Goal: Information Seeking & Learning: Learn about a topic

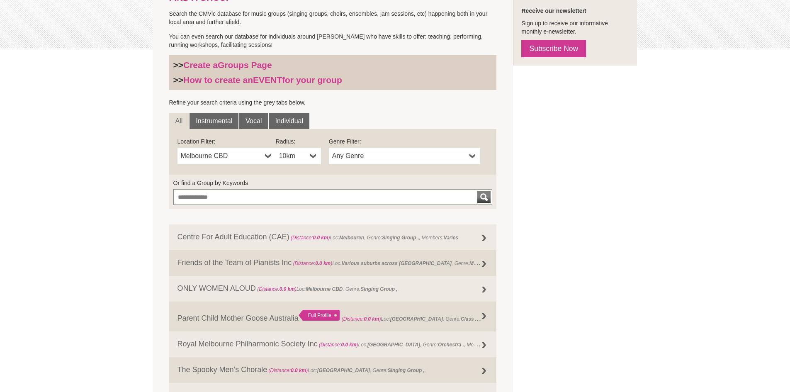
scroll to position [207, 0]
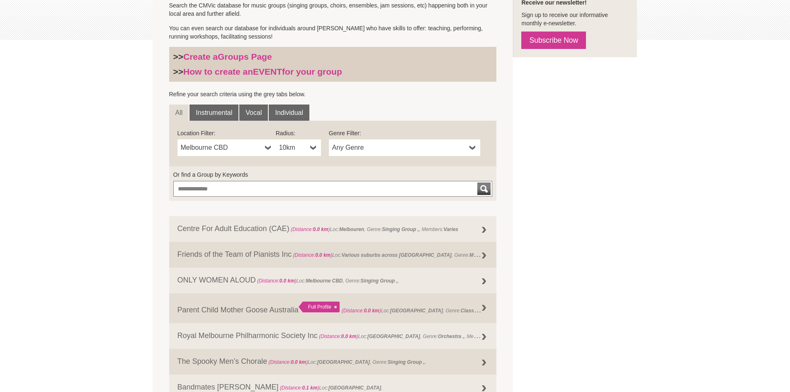
click at [268, 148] on b at bounding box center [268, 147] width 7 height 17
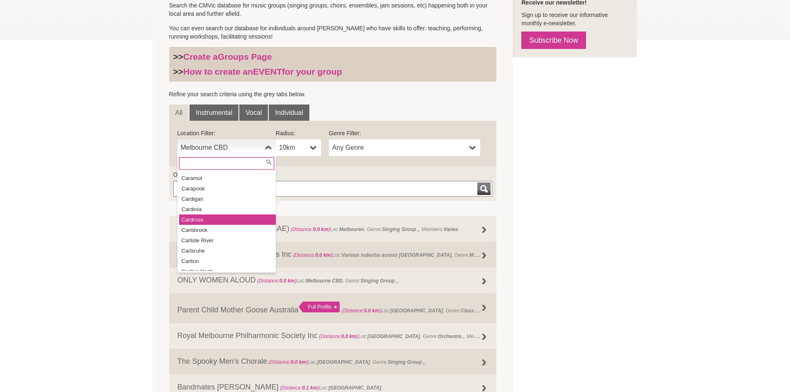
scroll to position [2945, 0]
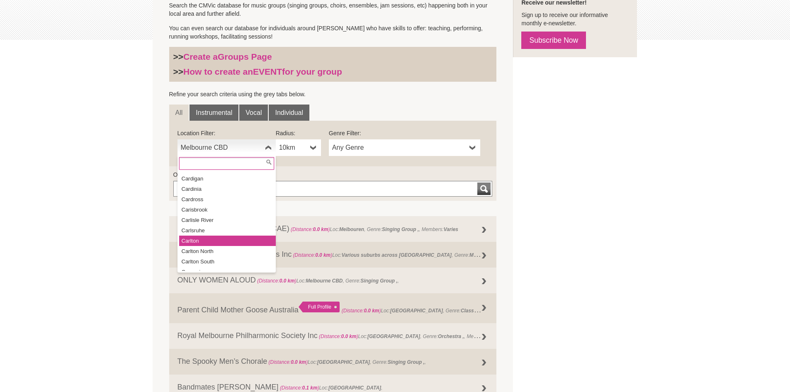
click at [211, 236] on li "Carlton" at bounding box center [227, 241] width 97 height 10
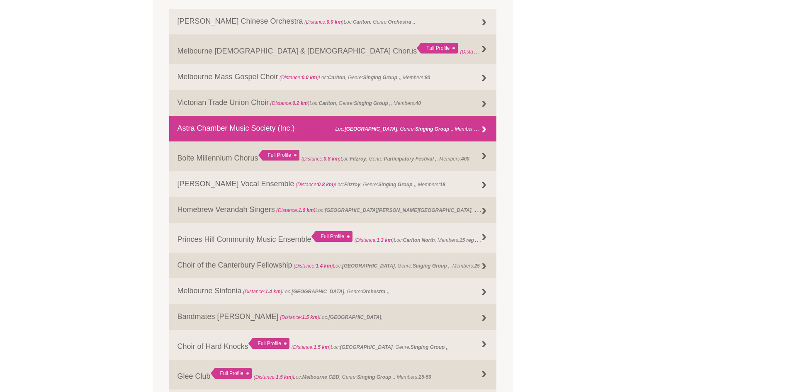
scroll to position [456, 0]
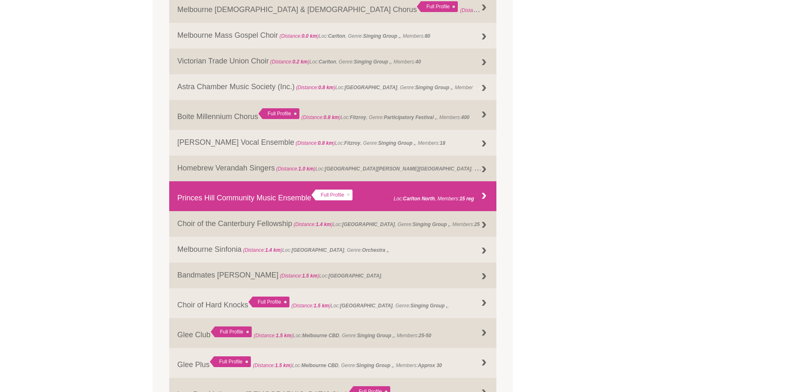
click at [456, 197] on span "(Distance: 1.3 km ) Loc: Carlton North , Members: 15 regulars" at bounding box center [420, 198] width 131 height 8
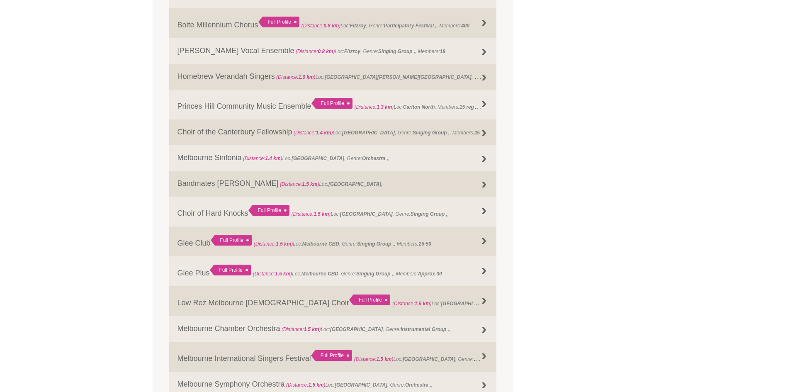
scroll to position [589, 0]
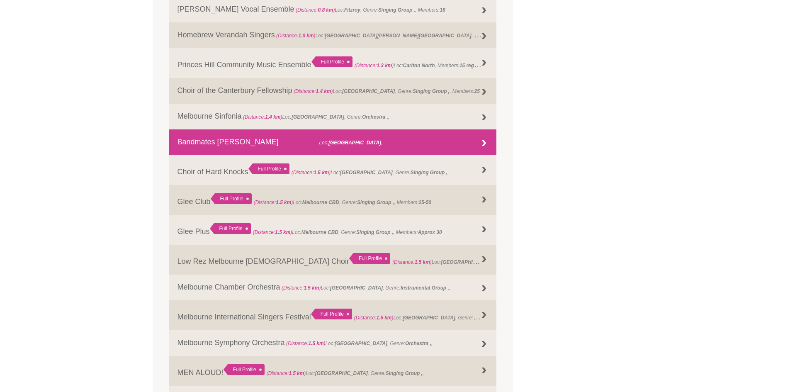
click at [354, 138] on link "Bandmates Victoria (Distance: 1.5 km ) Loc: Melbourne ," at bounding box center [333, 142] width 328 height 26
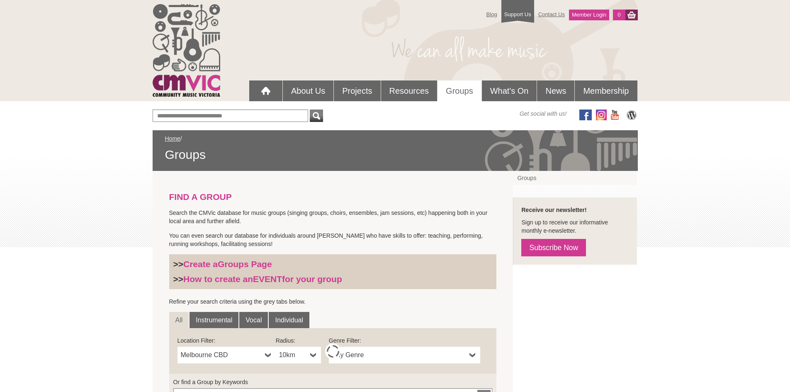
scroll to position [258, 0]
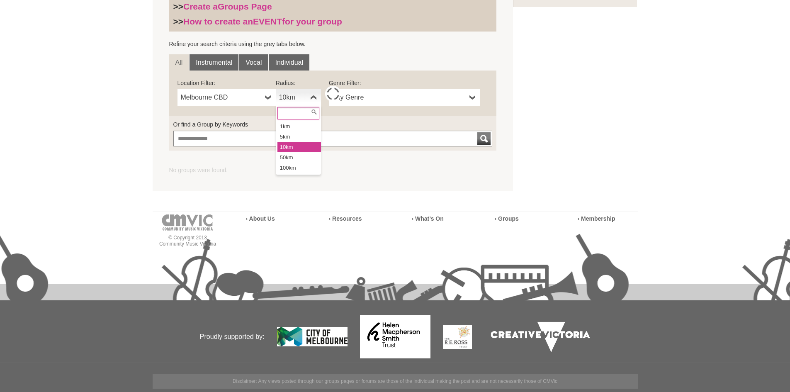
click at [312, 100] on b at bounding box center [313, 97] width 7 height 17
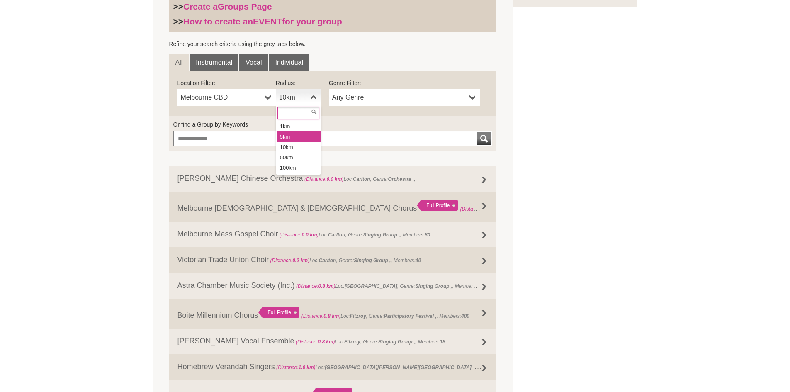
click at [298, 134] on li "5km" at bounding box center [300, 136] width 44 height 10
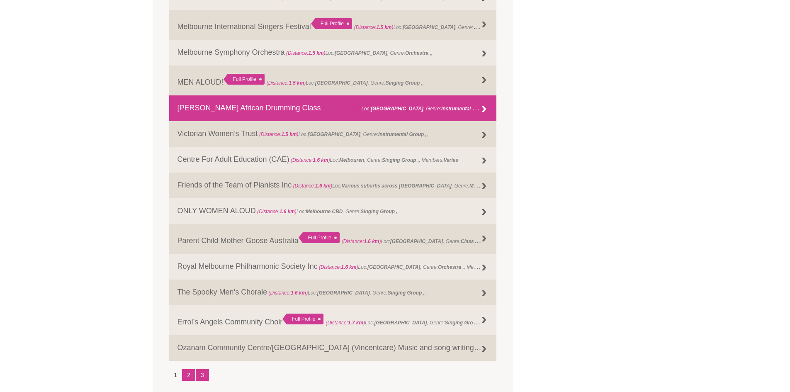
scroll to position [921, 0]
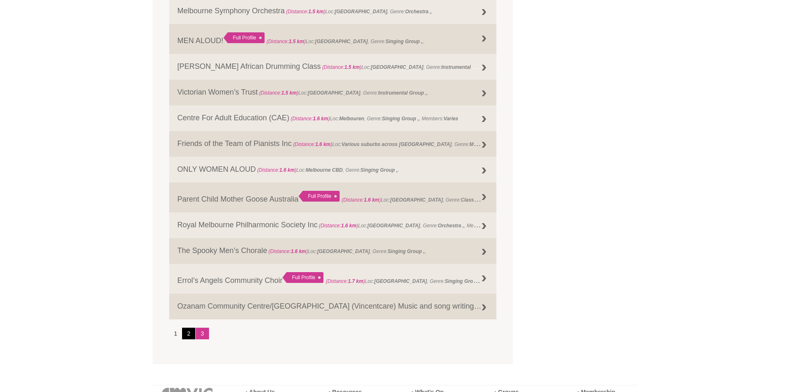
click at [186, 333] on link "2" at bounding box center [188, 334] width 13 height 12
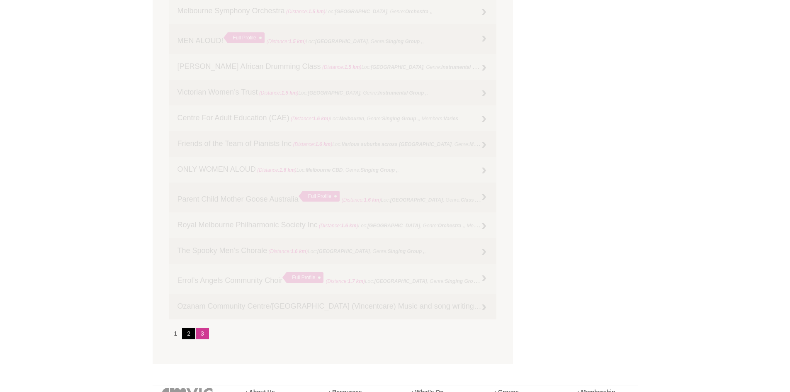
click at [188, 333] on link "2" at bounding box center [188, 334] width 13 height 12
click at [177, 335] on li "1" at bounding box center [175, 334] width 13 height 12
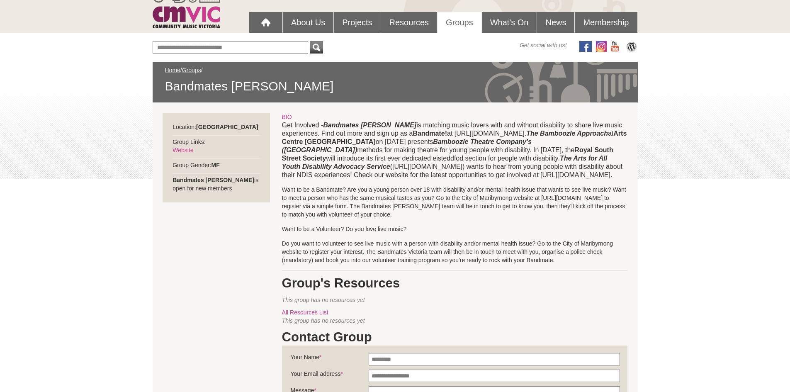
scroll to position [83, 0]
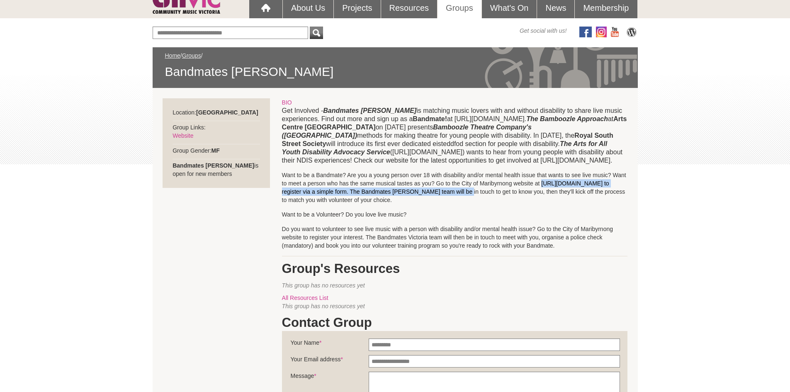
drag, startPoint x: 282, startPoint y: 216, endPoint x: 527, endPoint y: 217, distance: 244.7
click at [527, 204] on p "Want to be a Bandmate? Are you a young person over 18 with disability and/or me…" at bounding box center [455, 187] width 346 height 33
copy p "http://www.maribyrnong.vic.gov.au/Residents/Support-in-your-community/Bandmates…"
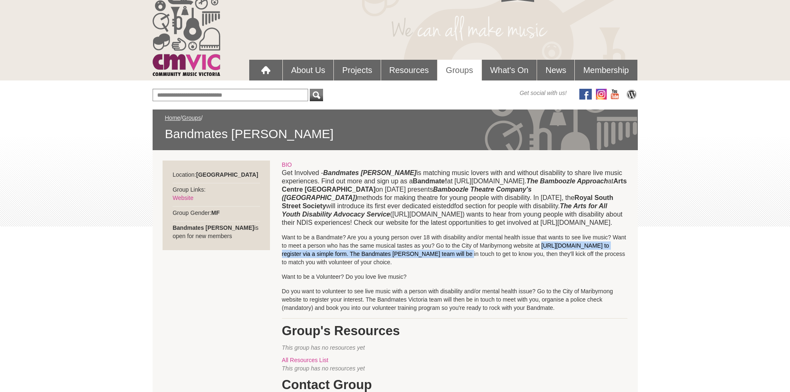
scroll to position [0, 0]
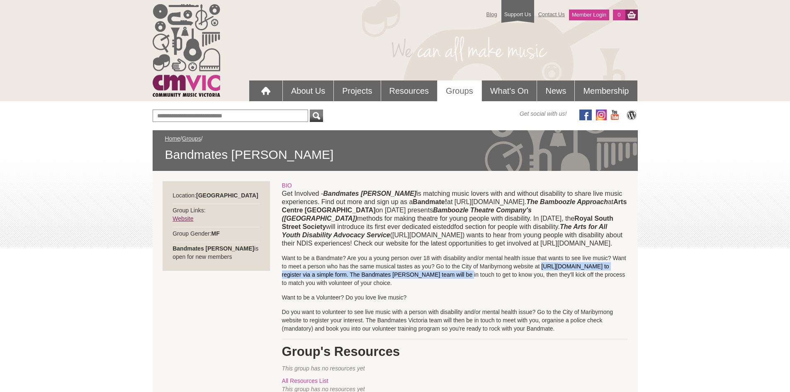
click at [182, 219] on link "Website" at bounding box center [183, 218] width 21 height 7
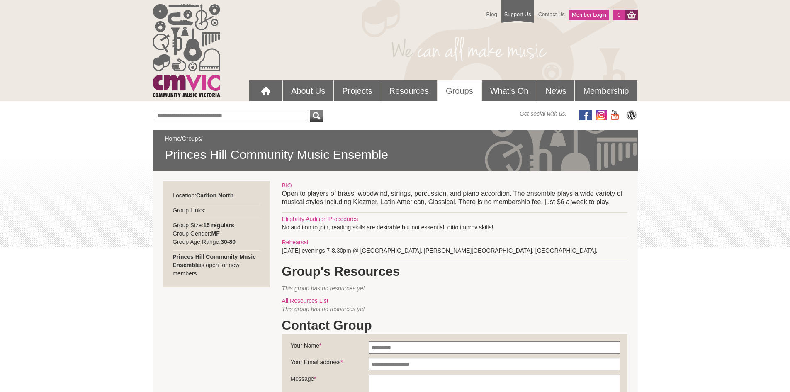
click at [454, 90] on link "Groups" at bounding box center [460, 90] width 44 height 21
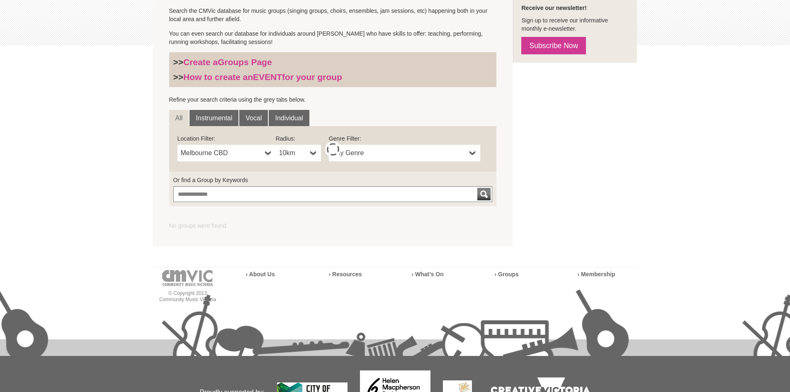
scroll to position [207, 0]
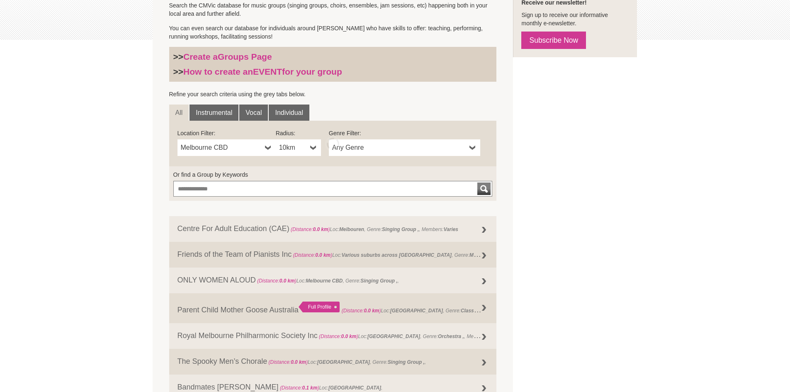
click at [268, 146] on b at bounding box center [268, 147] width 7 height 17
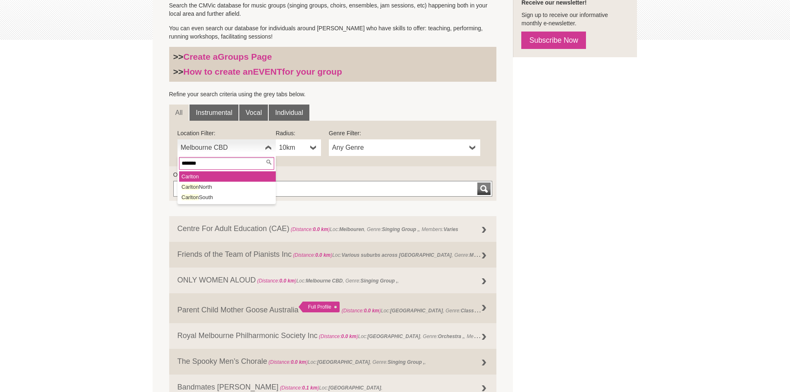
type input "*******"
click at [226, 177] on li "Carlton" at bounding box center [227, 176] width 97 height 10
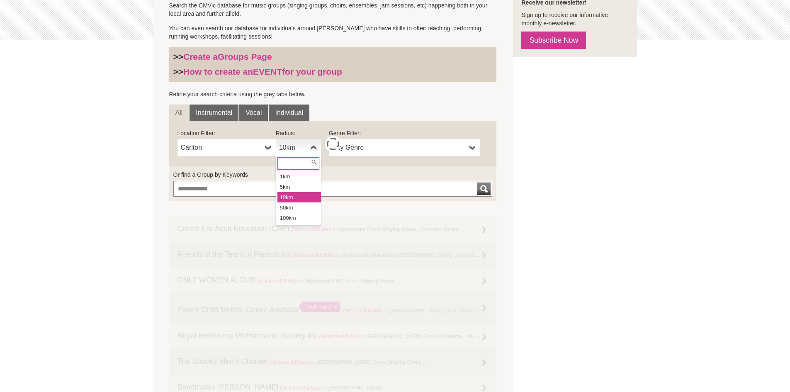
click at [309, 148] on link "10km" at bounding box center [298, 147] width 45 height 17
click at [305, 183] on li "5km" at bounding box center [300, 187] width 44 height 10
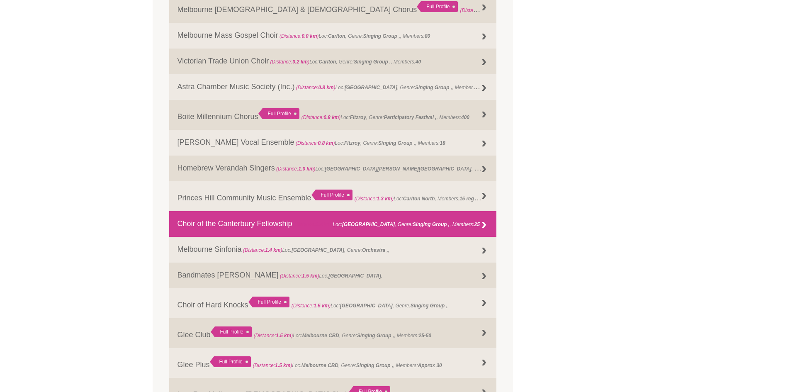
scroll to position [498, 0]
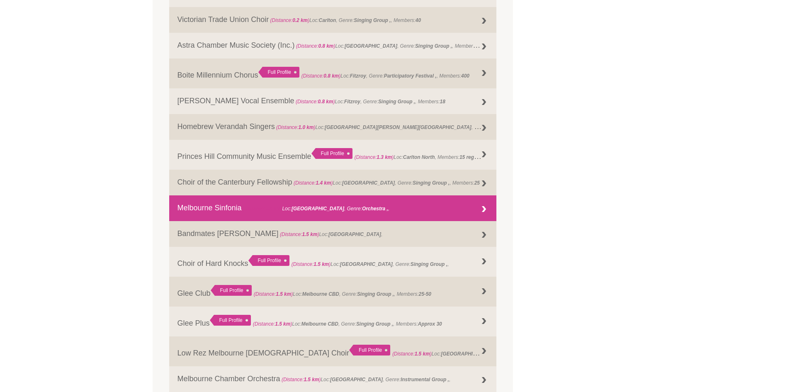
click at [380, 212] on link "Melbourne Sinfonia (Distance: 1.4 km ) Loc: Parkville , Genre: Orchestra ," at bounding box center [333, 208] width 328 height 26
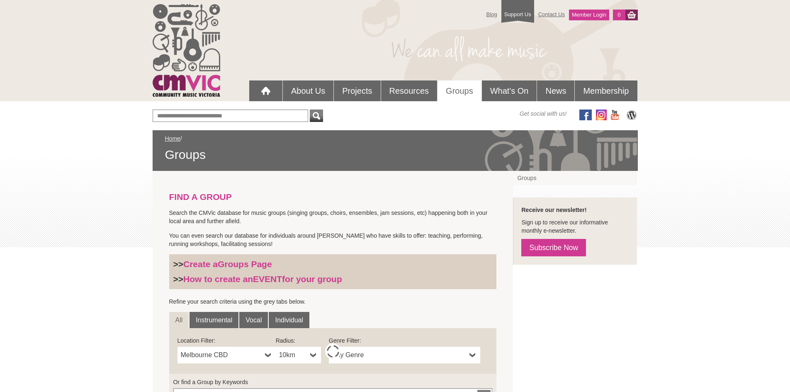
scroll to position [258, 0]
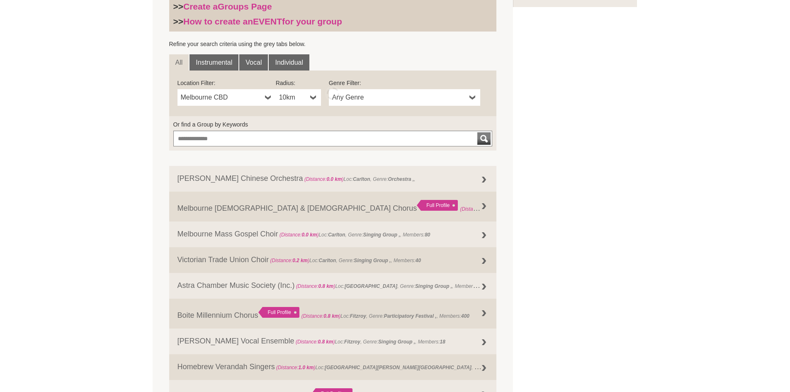
click at [264, 96] on link "Melbourne CBD" at bounding box center [227, 97] width 98 height 17
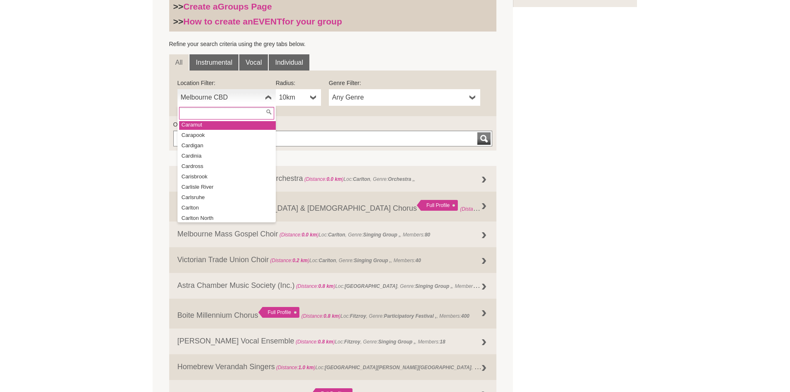
scroll to position [2945, 0]
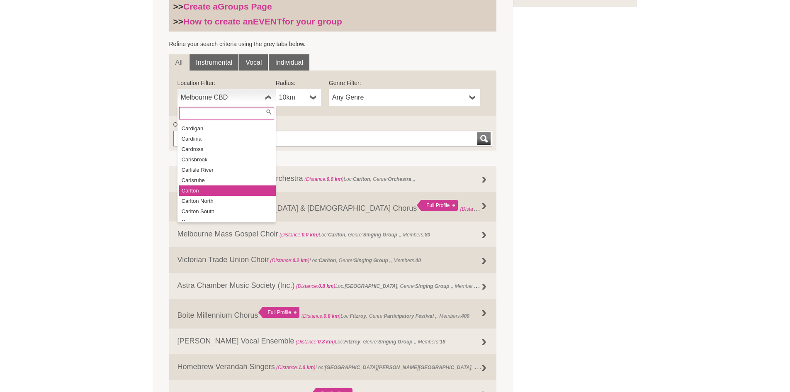
click at [205, 185] on li "Carlton" at bounding box center [227, 190] width 97 height 10
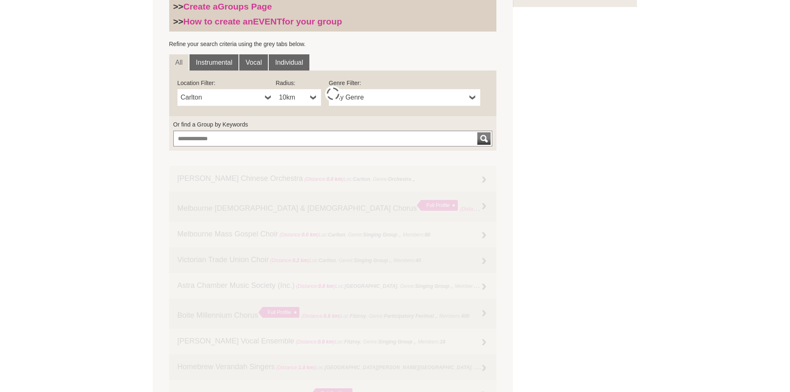
click at [311, 99] on b at bounding box center [313, 97] width 7 height 17
click at [286, 134] on li "5km" at bounding box center [300, 136] width 44 height 10
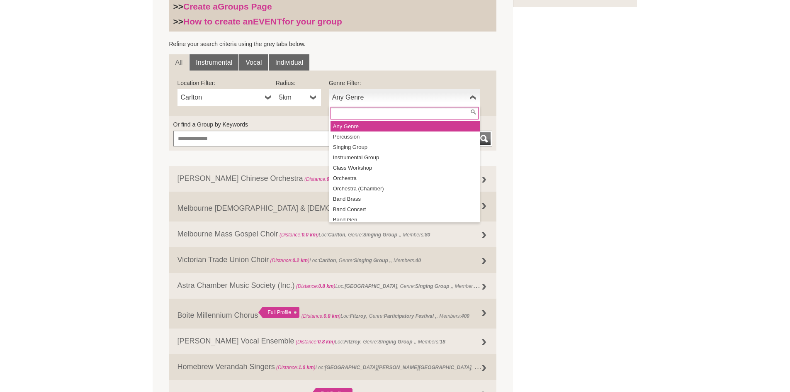
click at [434, 99] on span "Any Genre" at bounding box center [399, 98] width 134 height 10
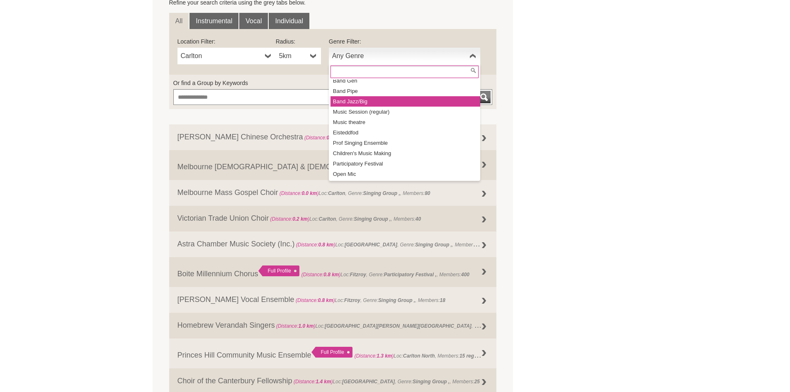
scroll to position [93, 0]
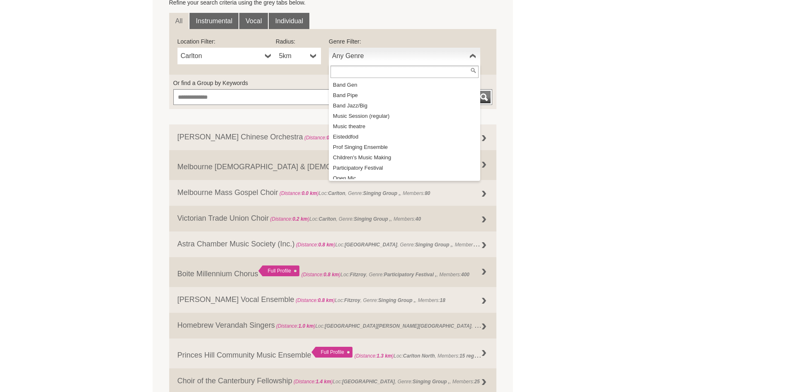
click at [401, 23] on ul "All Instrumental Vocal Individual" at bounding box center [333, 21] width 328 height 16
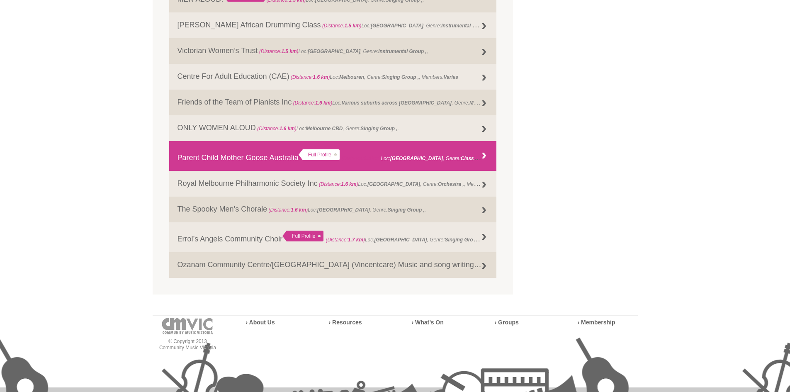
scroll to position [1004, 0]
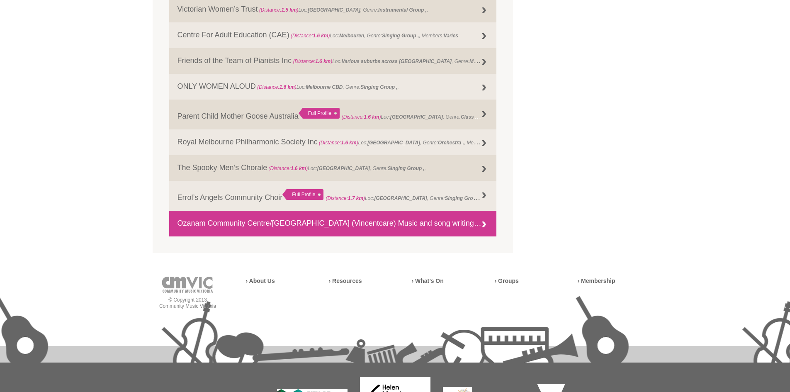
click at [403, 224] on link "Ozanam Community Centre/Quin House (Vincentcare) Music and song writing therapy…" at bounding box center [333, 224] width 328 height 26
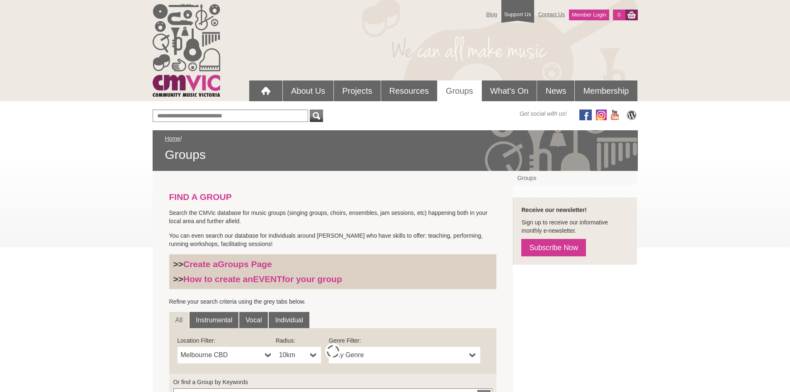
scroll to position [258, 0]
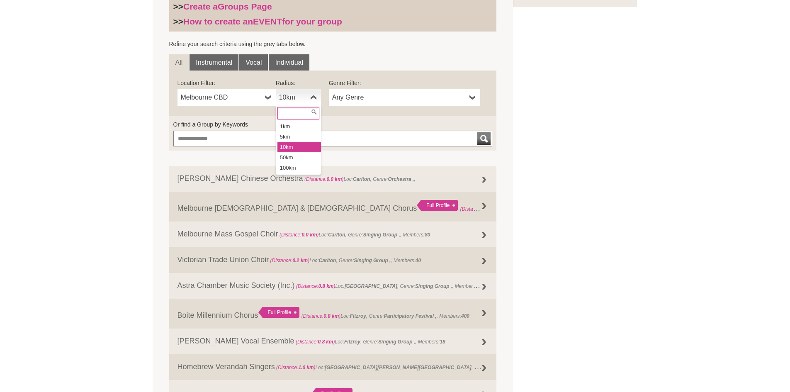
click at [303, 97] on span "10km" at bounding box center [293, 98] width 28 height 10
click at [293, 140] on li "5km" at bounding box center [300, 136] width 44 height 10
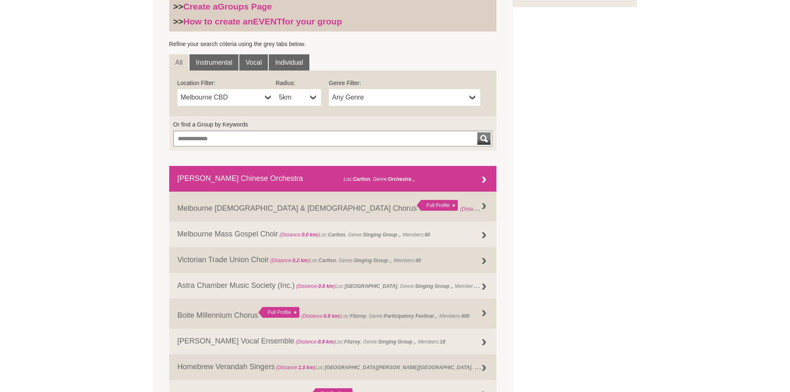
click at [405, 179] on link "[PERSON_NAME] Chinese Orchestra (Distance: 0.0 km ) Loc: [GEOGRAPHIC_DATA] , Ge…" at bounding box center [333, 179] width 328 height 26
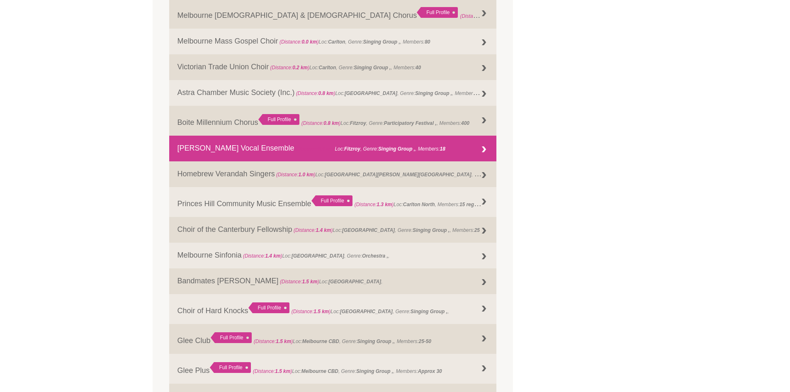
scroll to position [465, 0]
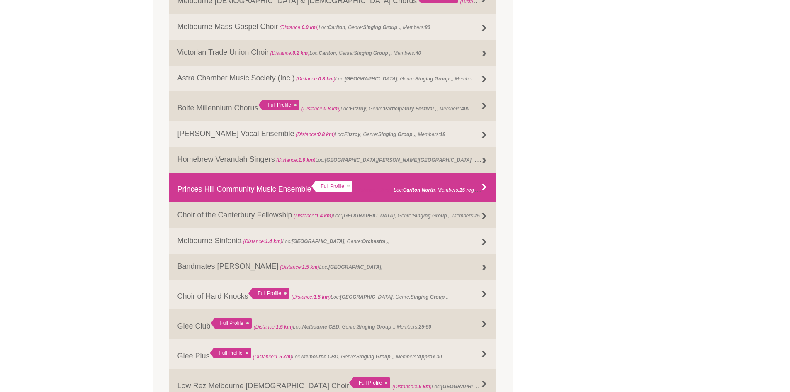
click at [386, 187] on strong "1.3 km" at bounding box center [384, 190] width 15 height 6
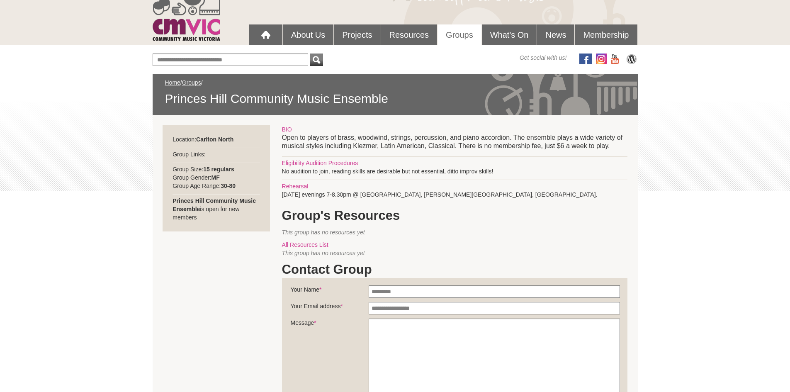
scroll to position [41, 0]
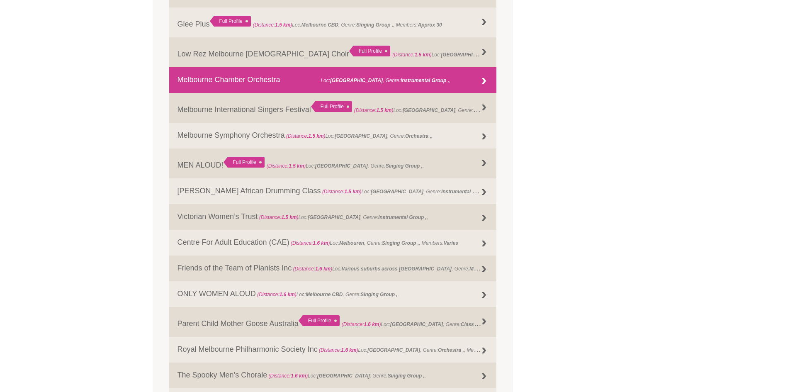
scroll to position [838, 0]
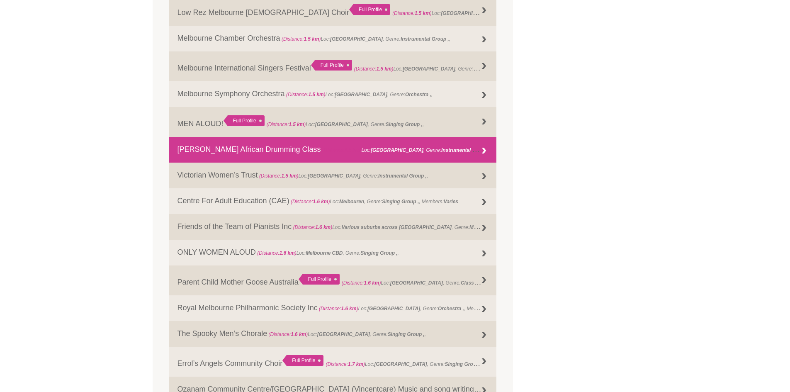
click at [300, 153] on link "Ray Pereira African Drumming Class (Distance: 1.5 km ) Loc: Melbourne , Genre: …" at bounding box center [333, 150] width 328 height 26
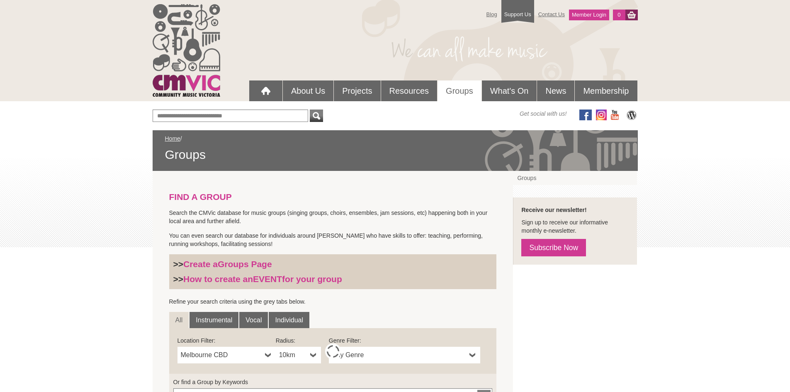
scroll to position [258, 0]
